Goal: Transaction & Acquisition: Subscribe to service/newsletter

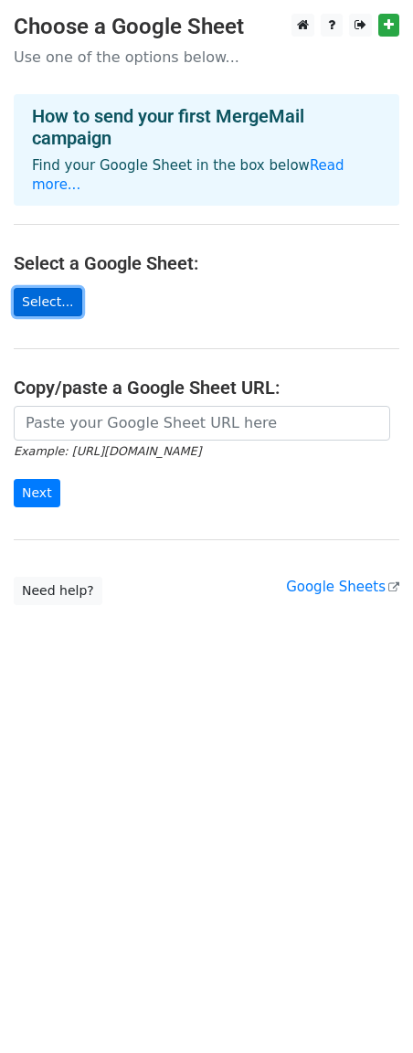
click at [64, 288] on link "Select..." at bounding box center [48, 302] width 69 height 28
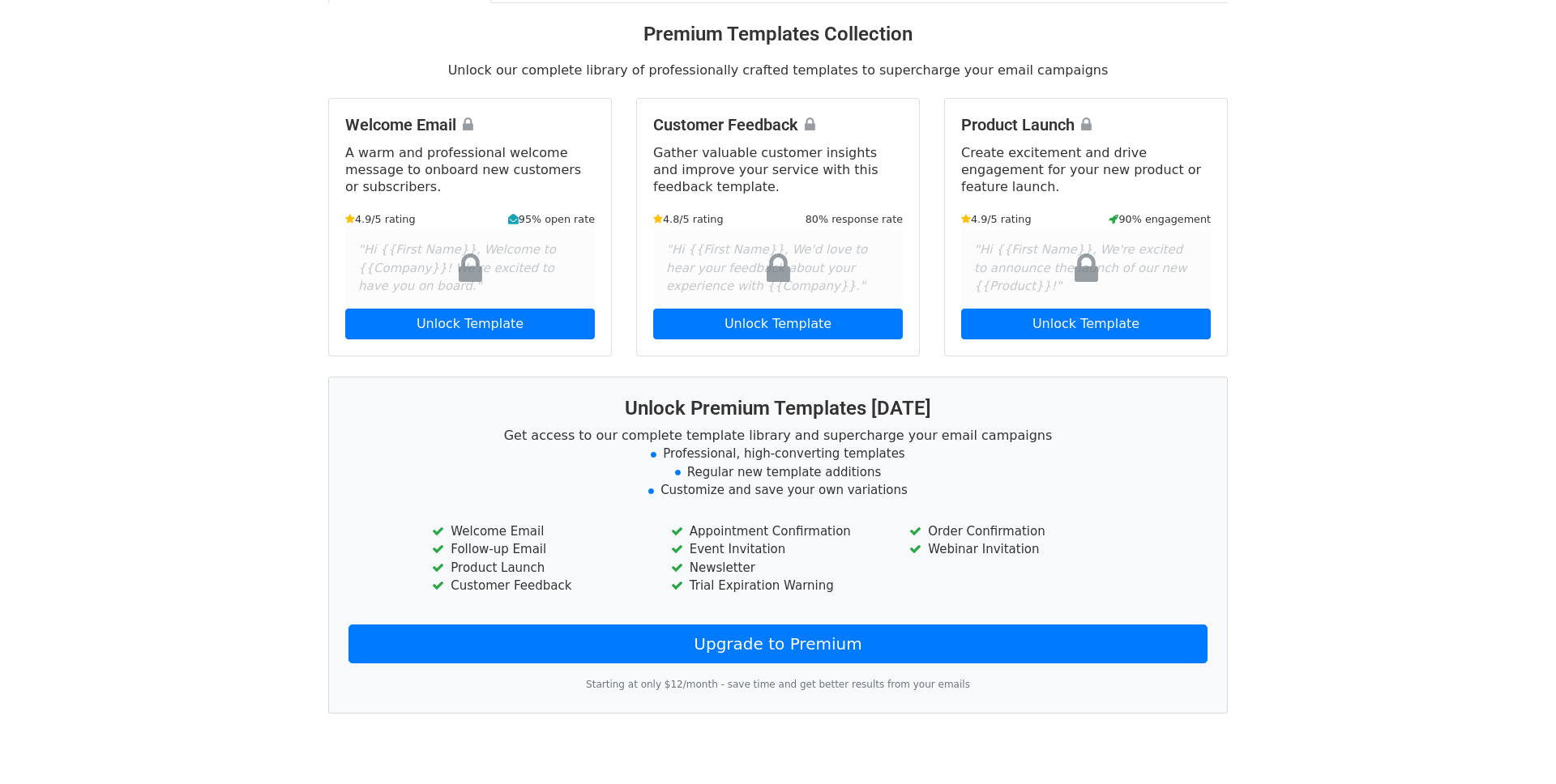
scroll to position [113, 0]
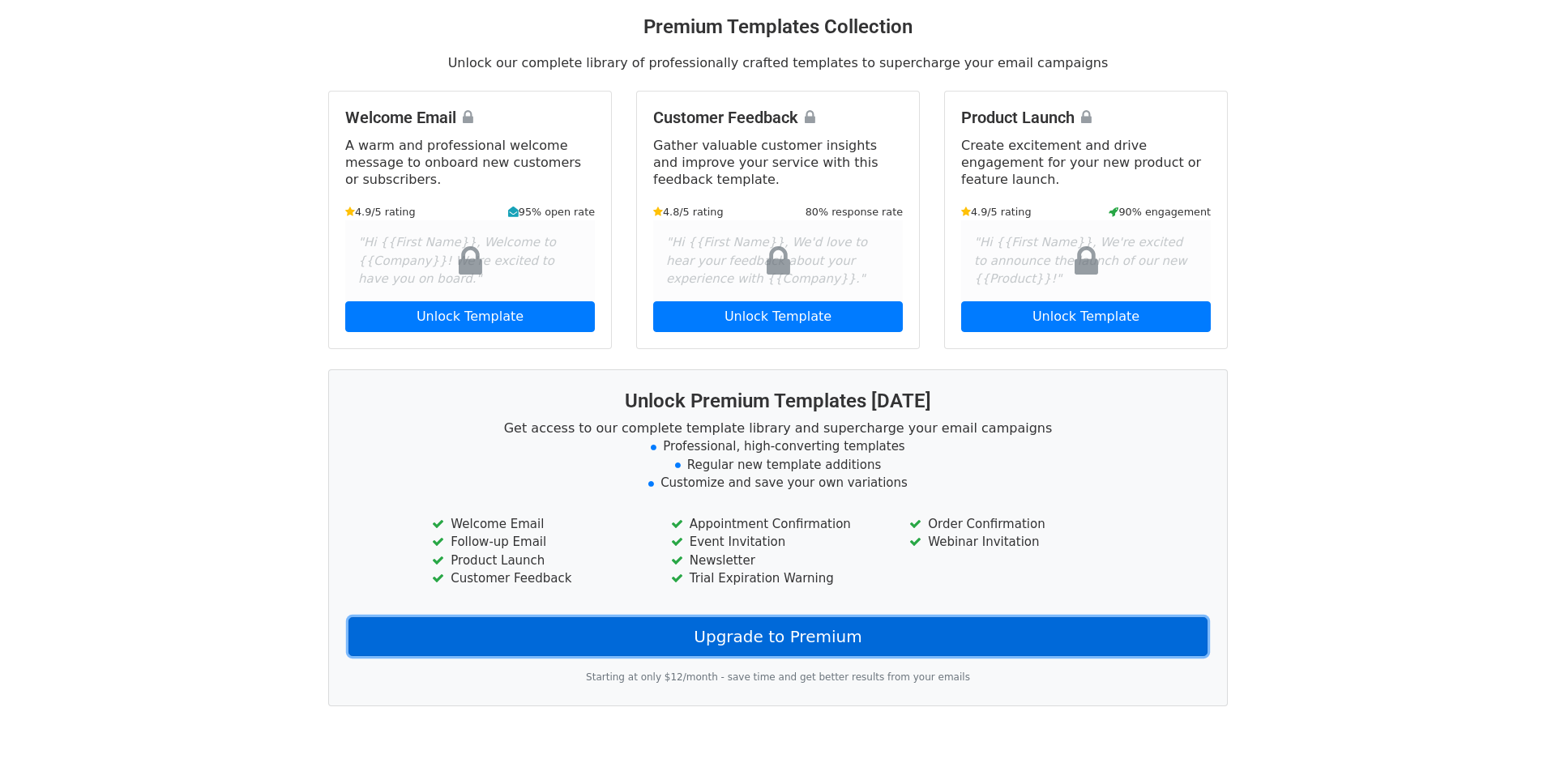
click at [669, 637] on link "Upgrade to Premium" at bounding box center [777, 637] width 859 height 39
